Goal: Book appointment/travel/reservation

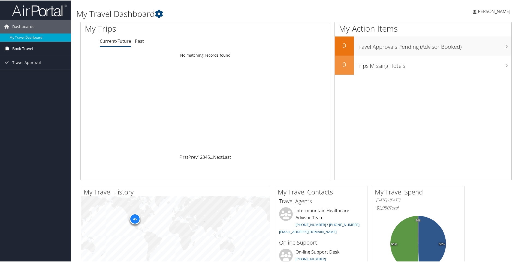
click at [28, 47] on span "Book Travel" at bounding box center [22, 48] width 21 height 14
click at [32, 67] on link "Book/Manage Online Trips" at bounding box center [35, 67] width 71 height 8
